Goal: Information Seeking & Learning: Learn about a topic

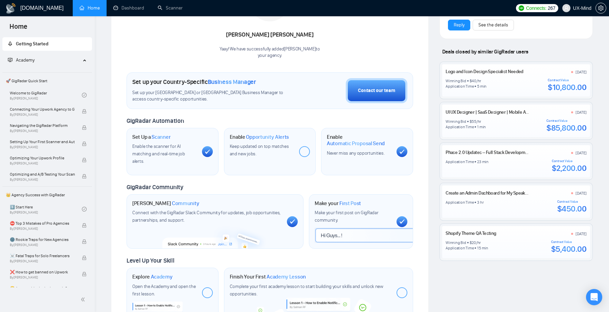
scroll to position [125, 0]
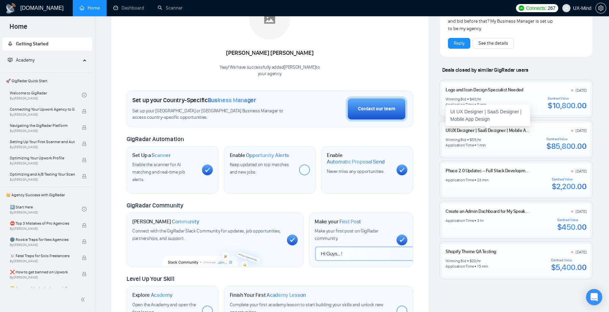
click at [468, 129] on link "UI UX Designer | SaaS Designer | Mobile App Design" at bounding box center [494, 130] width 99 height 6
click at [387, 50] on div "Your Business Manager [PERSON_NAME]! We have successfully added [PERSON_NAME] t…" at bounding box center [269, 31] width 286 height 92
click at [390, 41] on div "Your Business Manager [PERSON_NAME]! We have successfully added [PERSON_NAME] t…" at bounding box center [269, 31] width 286 height 92
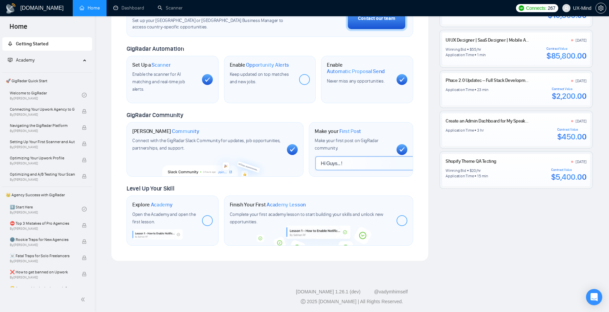
scroll to position [215, 0]
click at [49, 93] on link "Welcome to GigRadar By [PERSON_NAME]" at bounding box center [46, 95] width 72 height 15
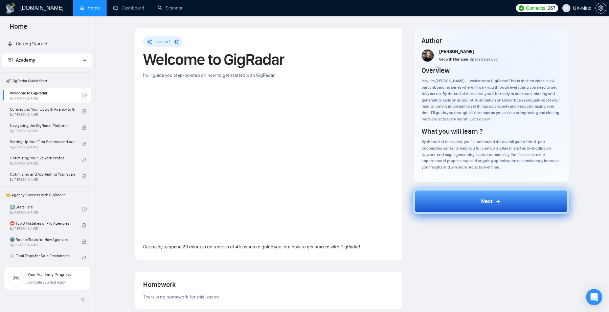
click at [469, 195] on button "Next" at bounding box center [491, 201] width 156 height 26
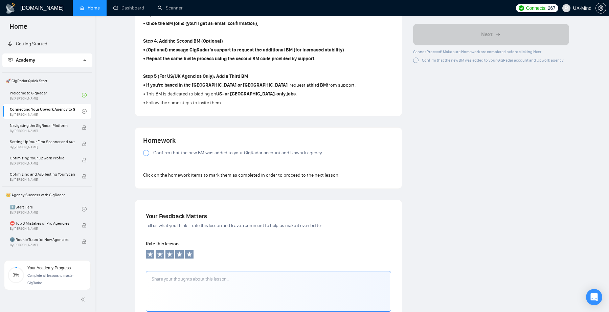
scroll to position [380, 0]
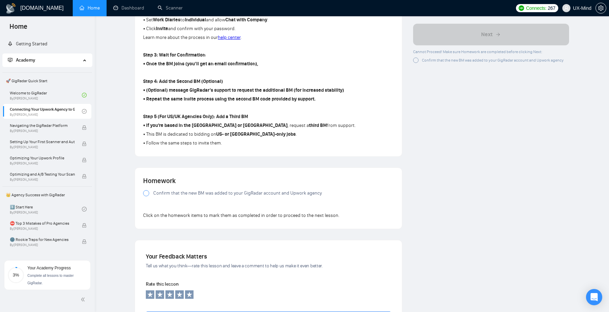
click at [146, 192] on div at bounding box center [146, 193] width 6 height 6
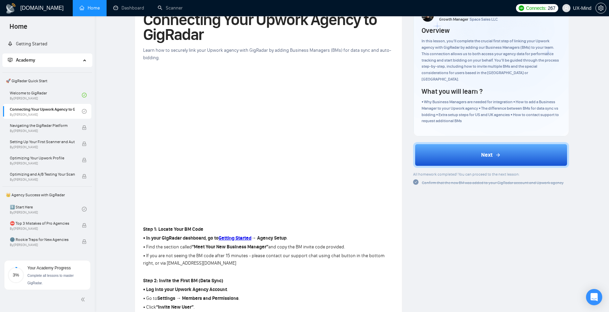
scroll to position [20, 0]
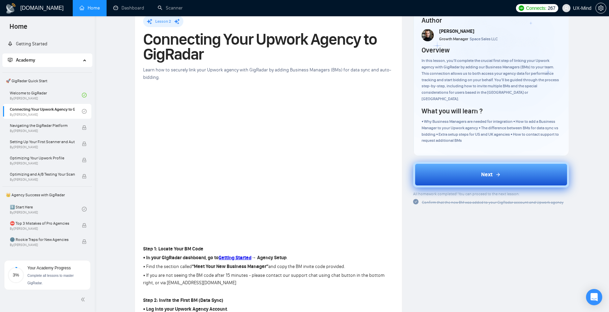
click at [476, 164] on button "Next" at bounding box center [491, 175] width 156 height 26
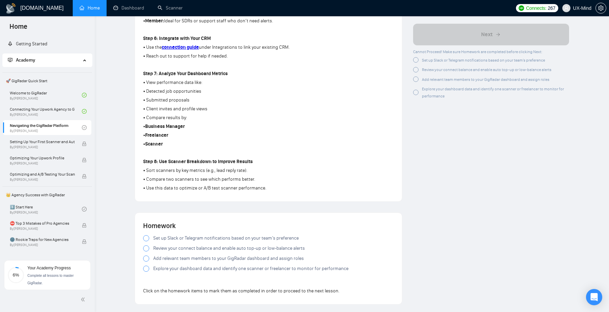
scroll to position [553, 0]
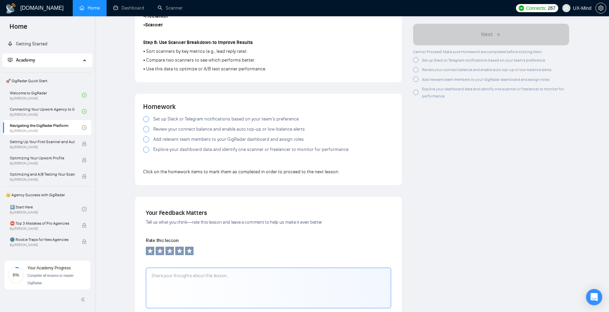
click at [147, 119] on div at bounding box center [146, 119] width 6 height 6
click at [147, 128] on div at bounding box center [146, 129] width 6 height 6
click at [147, 139] on div at bounding box center [146, 139] width 6 height 6
click at [147, 148] on div at bounding box center [146, 149] width 6 height 6
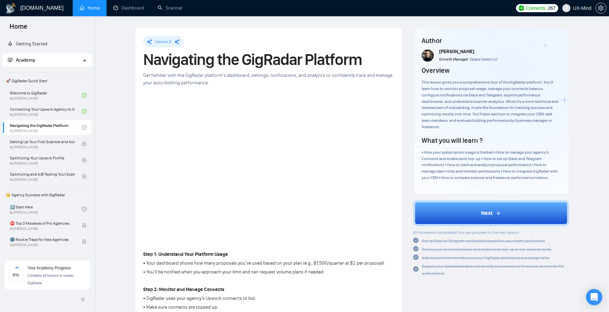
scroll to position [0, 0]
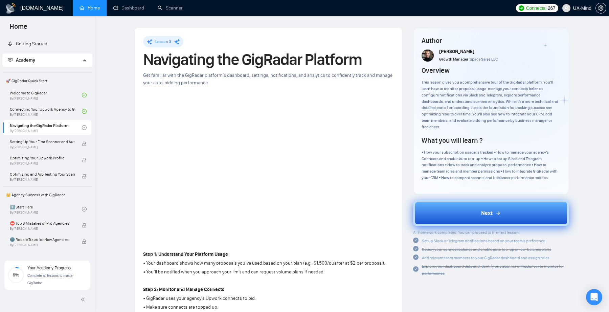
click at [458, 203] on button "Next" at bounding box center [491, 213] width 156 height 26
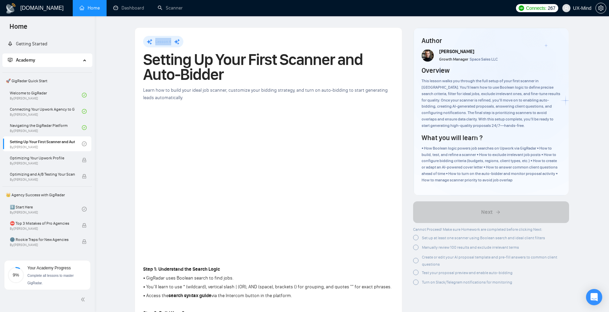
drag, startPoint x: 155, startPoint y: 41, endPoint x: 171, endPoint y: 41, distance: 16.9
click at [171, 41] on div "Lesson 4" at bounding box center [163, 41] width 40 height 11
click at [204, 44] on div "Lesson 4" at bounding box center [268, 41] width 251 height 11
